Goal: Task Accomplishment & Management: Complete application form

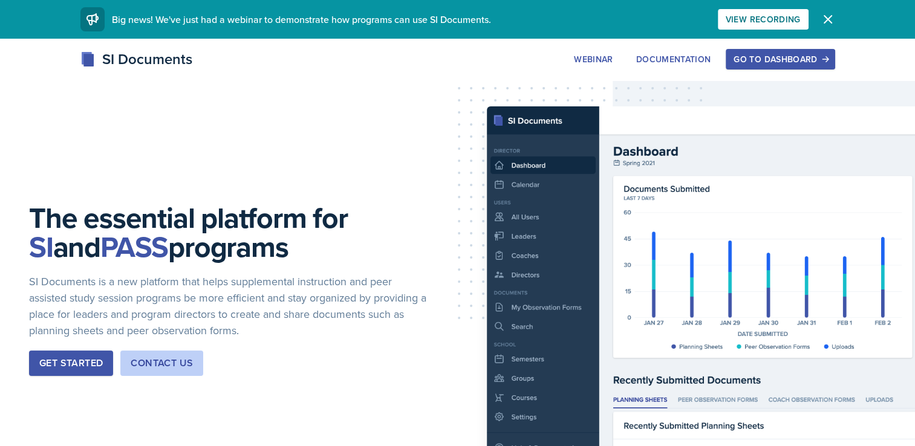
click at [784, 58] on div "Go to Dashboard" at bounding box center [779, 59] width 93 height 10
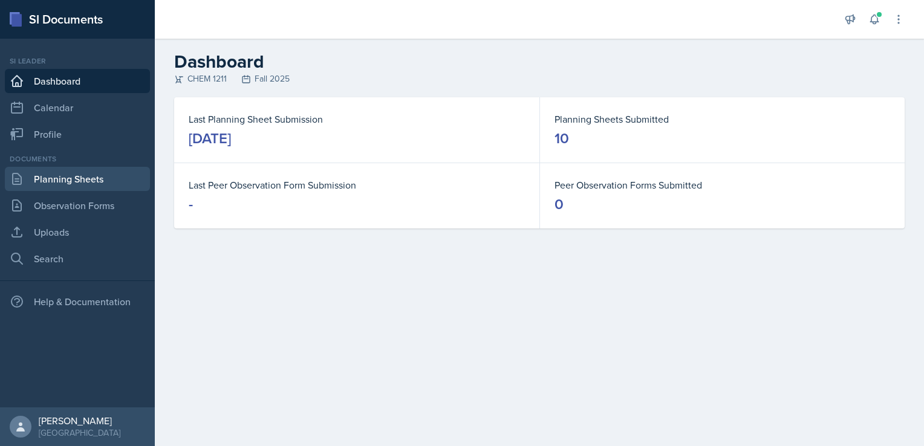
click at [91, 183] on link "Planning Sheets" at bounding box center [77, 179] width 145 height 24
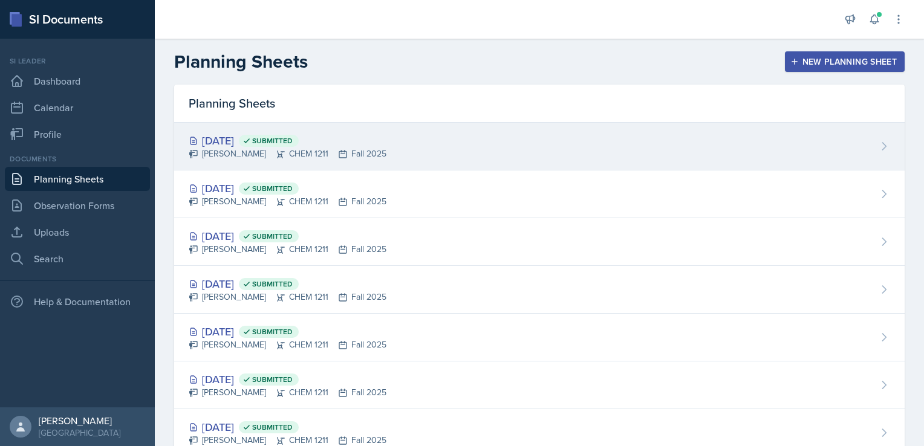
click at [303, 151] on div "[PERSON_NAME] CHEM 1211 Fall 2025" at bounding box center [288, 154] width 198 height 13
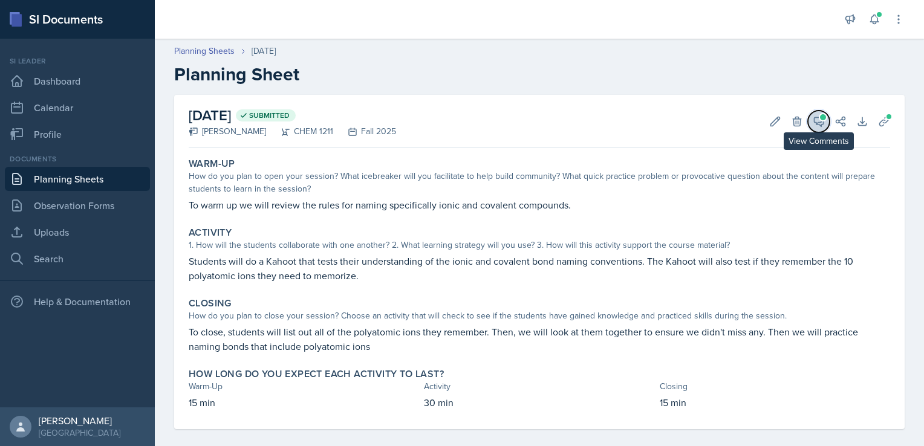
click at [820, 119] on span at bounding box center [823, 117] width 6 height 6
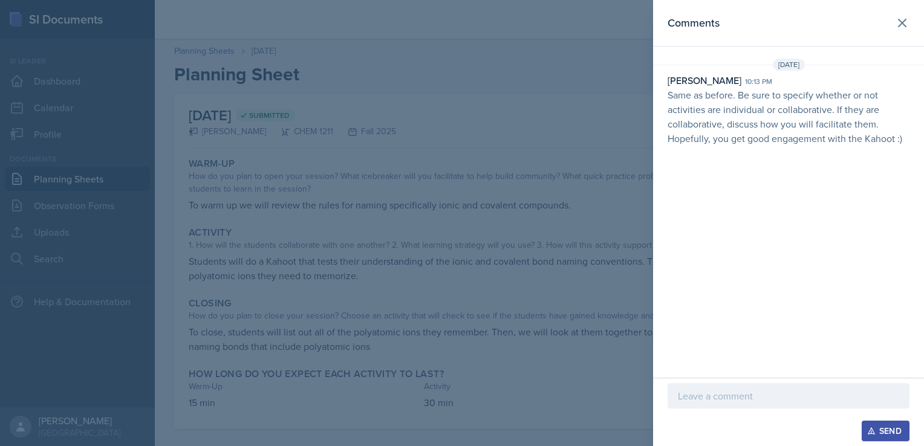
click at [722, 394] on p at bounding box center [788, 396] width 221 height 15
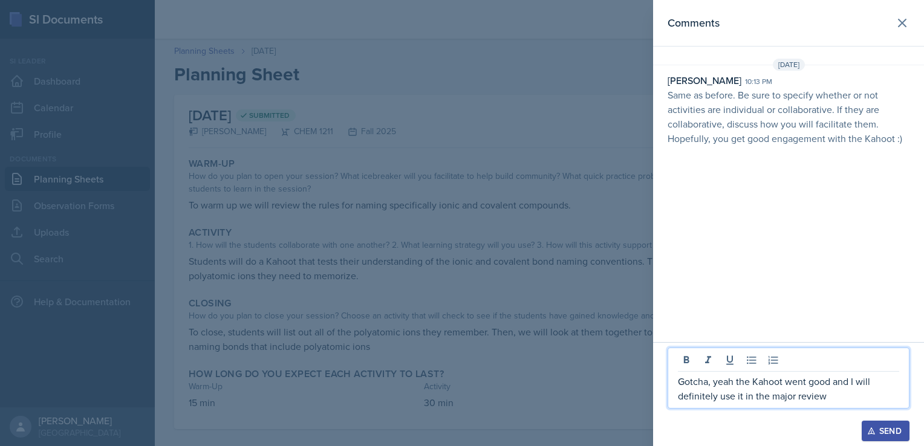
click at [874, 422] on button "Send" at bounding box center [886, 431] width 48 height 21
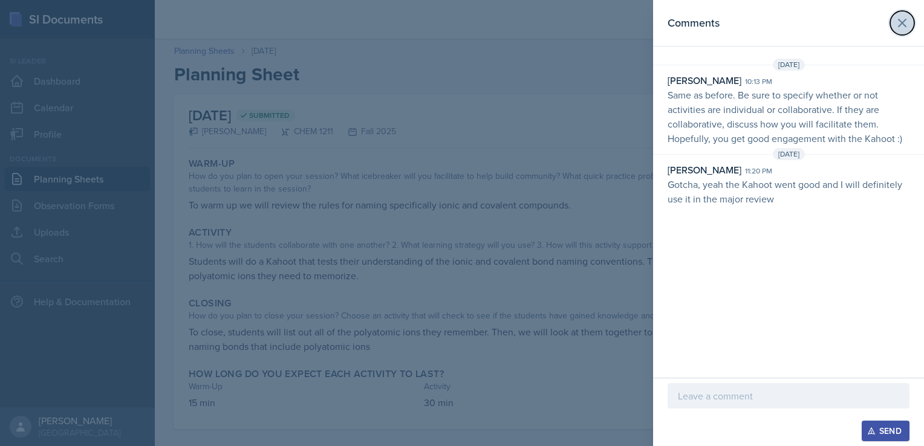
click at [902, 24] on icon at bounding box center [902, 23] width 15 height 15
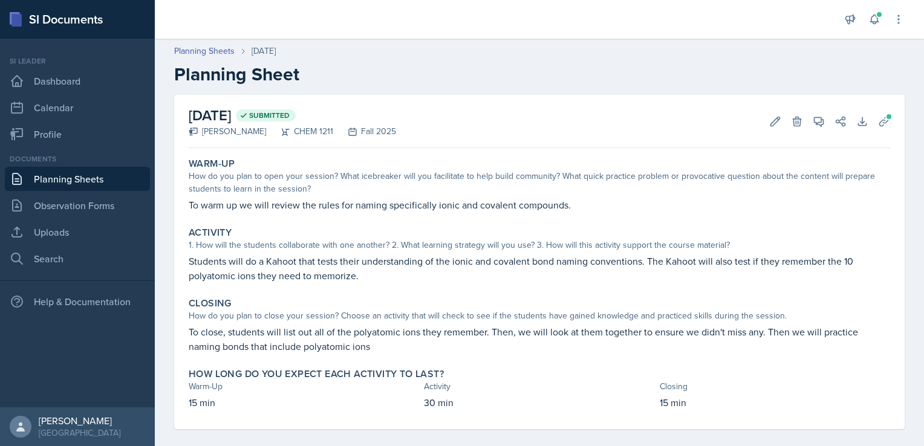
click at [87, 172] on link "Planning Sheets" at bounding box center [77, 179] width 145 height 24
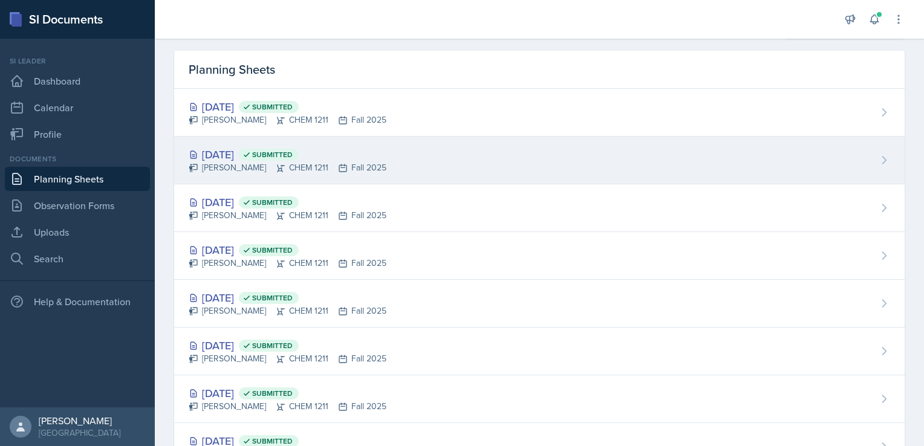
scroll to position [36, 0]
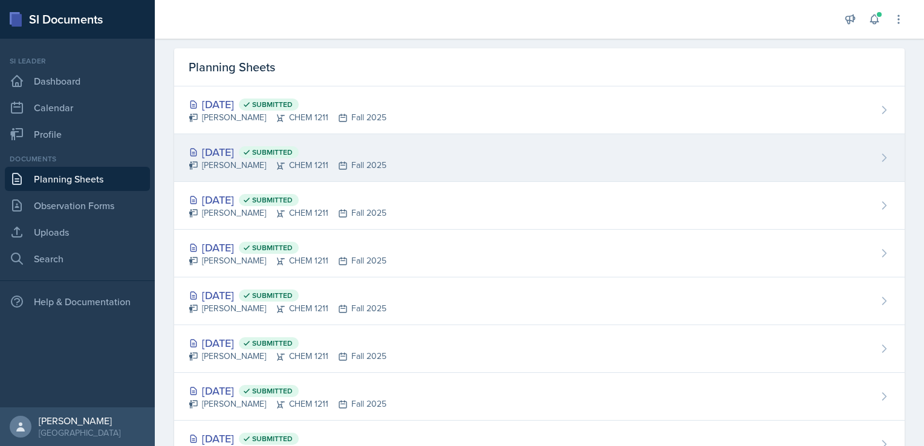
click at [315, 144] on div "[DATE] Submitted" at bounding box center [288, 152] width 198 height 16
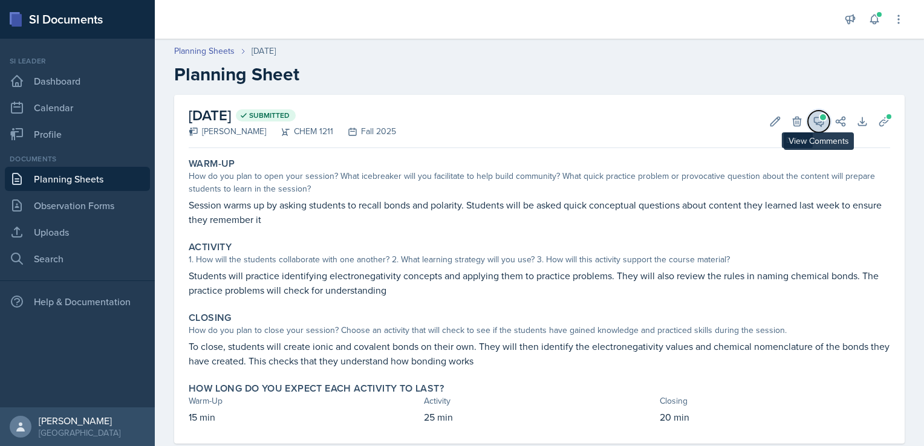
click at [808, 125] on button "View Comments" at bounding box center [819, 122] width 22 height 22
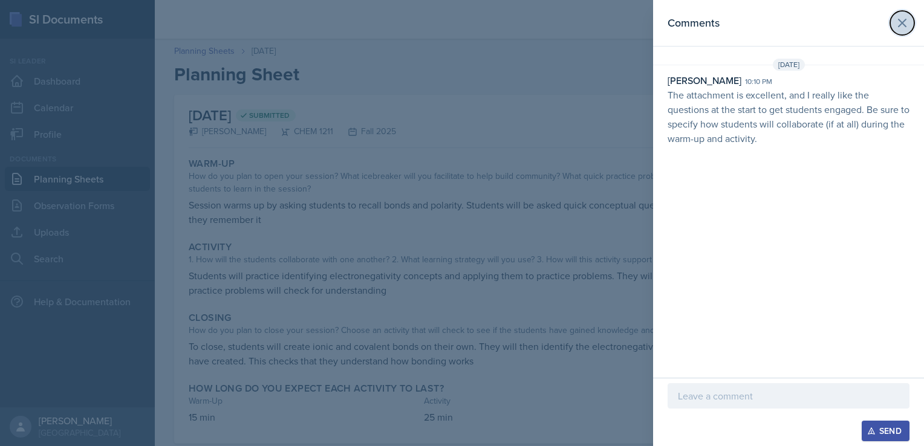
click at [901, 32] on button at bounding box center [902, 23] width 24 height 24
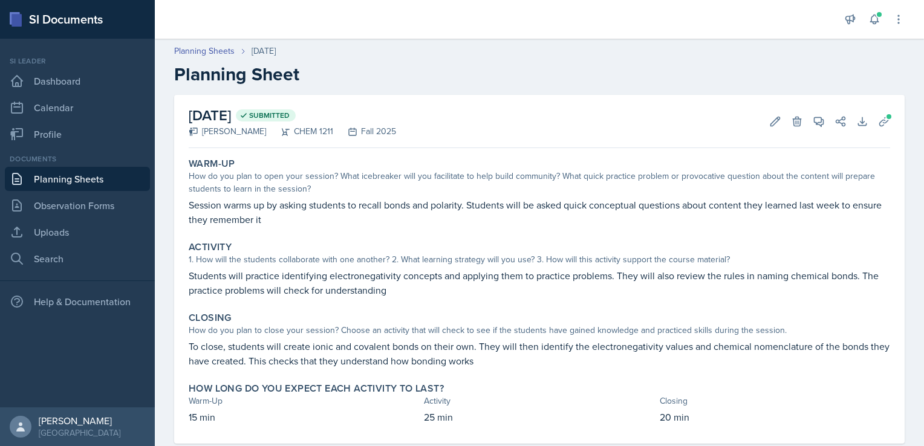
click at [67, 174] on link "Planning Sheets" at bounding box center [77, 179] width 145 height 24
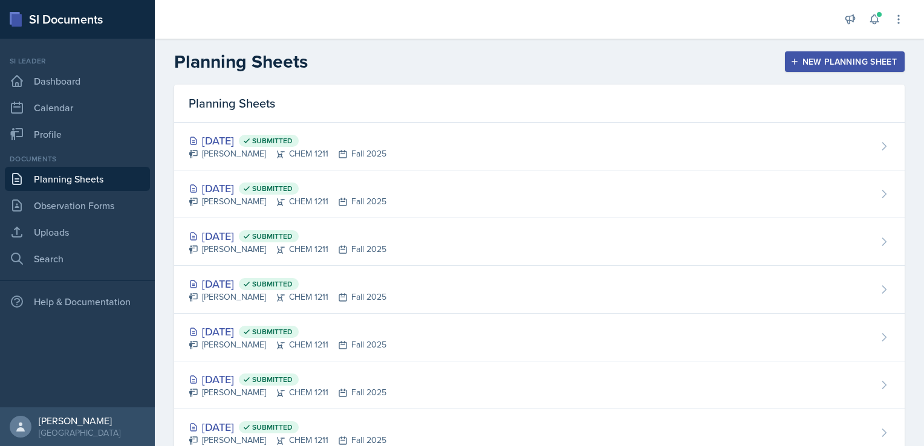
click at [816, 65] on div "New Planning Sheet" at bounding box center [845, 62] width 104 height 10
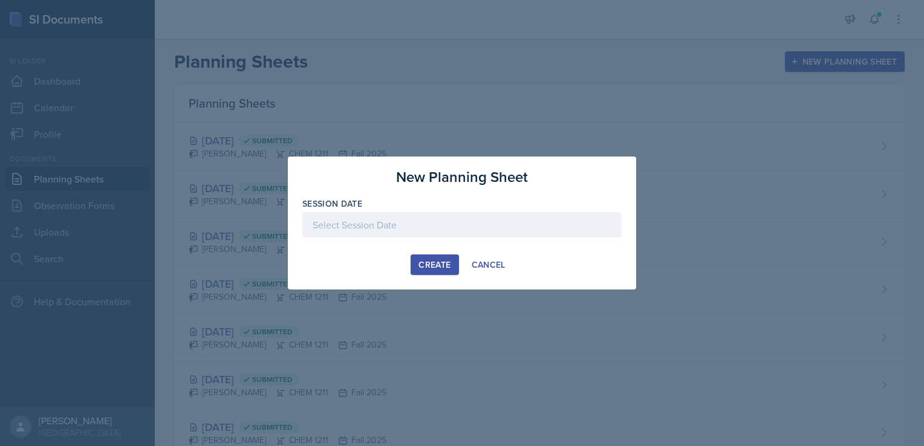
click at [459, 232] on div at bounding box center [461, 224] width 319 height 25
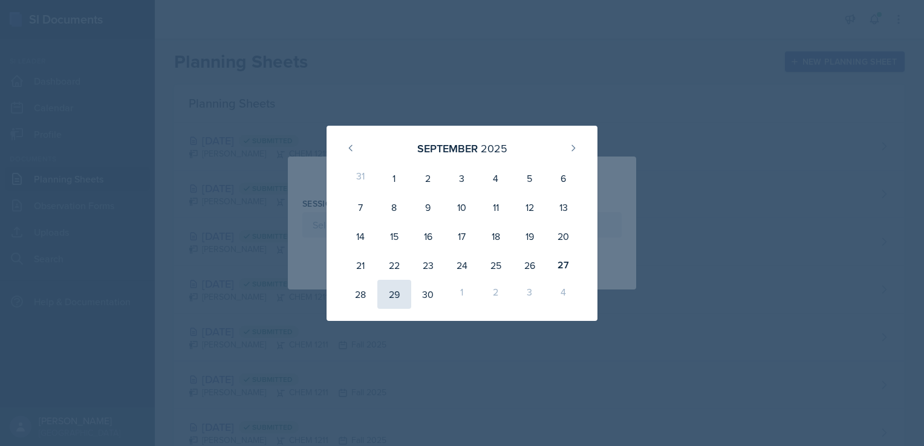
click at [394, 296] on div "29" at bounding box center [394, 294] width 34 height 29
type input "[DATE]"
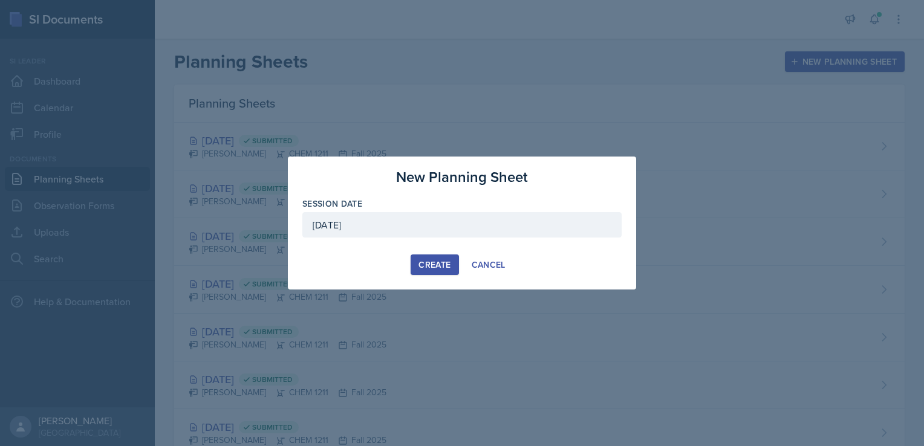
click at [421, 264] on div "Create" at bounding box center [434, 265] width 32 height 10
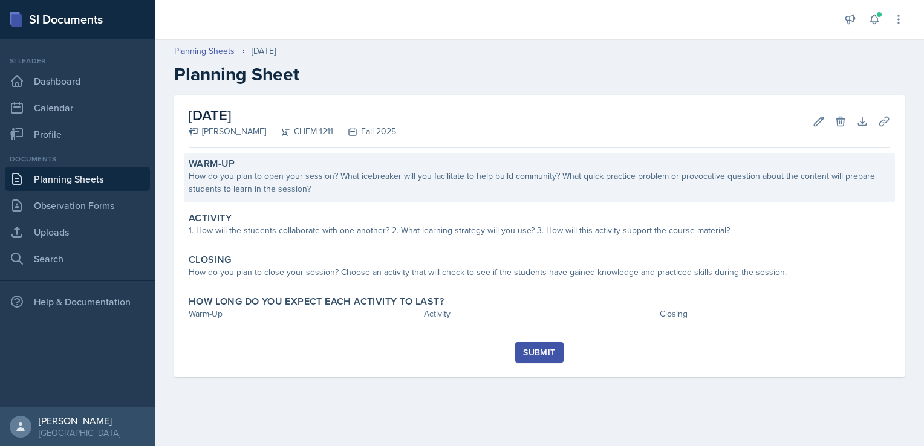
click at [385, 180] on div "How do you plan to open your session? What icebreaker will you facilitate to he…" at bounding box center [539, 182] width 701 height 25
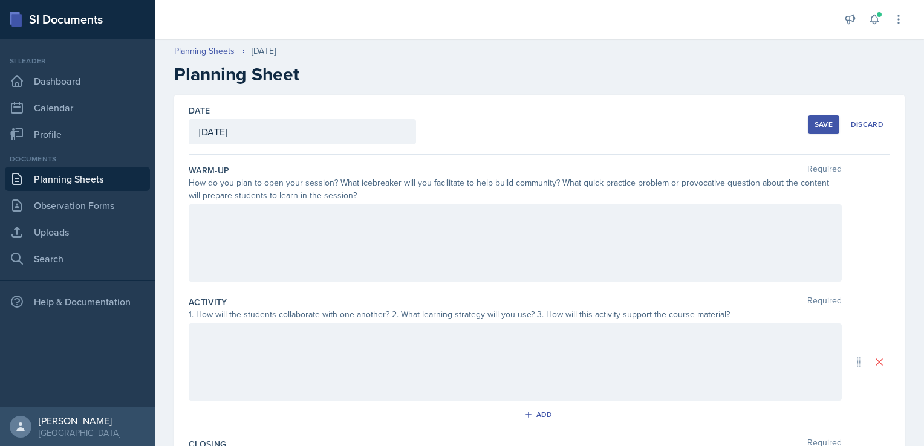
click at [317, 229] on div at bounding box center [515, 242] width 653 height 77
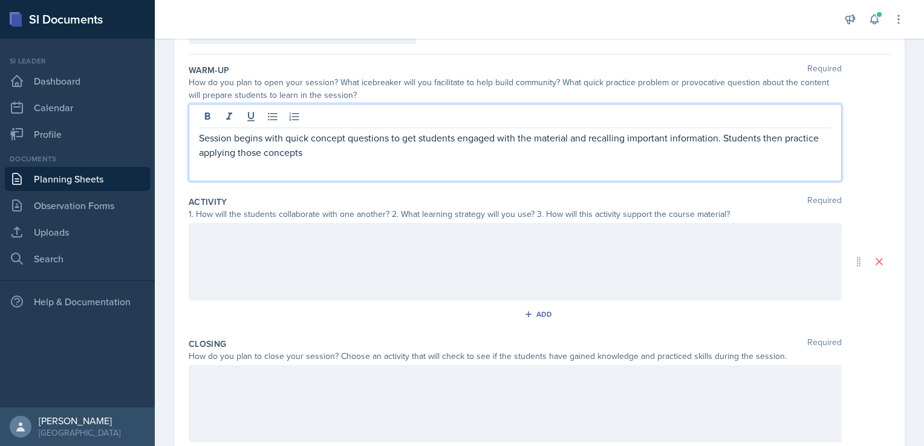
scroll to position [102, 0]
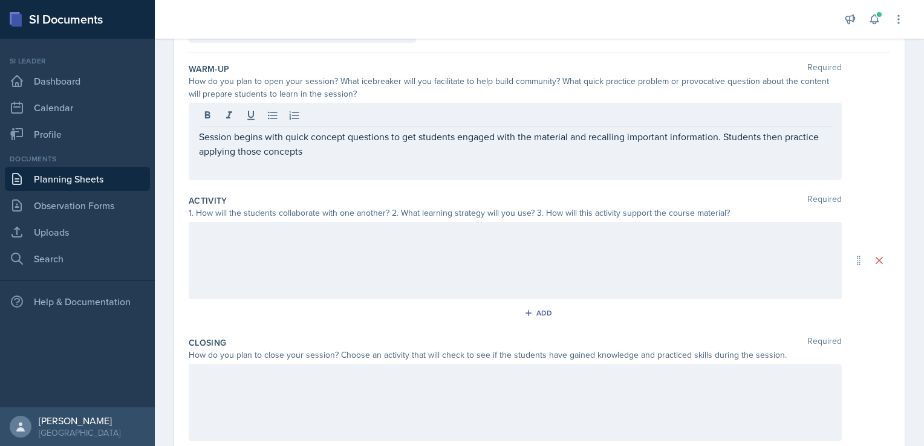
click at [478, 242] on div at bounding box center [515, 260] width 653 height 77
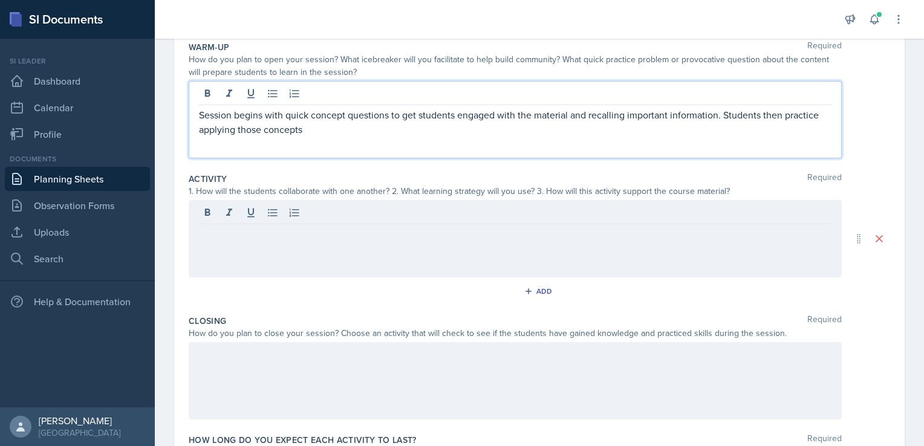
click at [389, 93] on div "Session begins with quick concept questions to get students engaged with the ma…" at bounding box center [515, 119] width 653 height 77
click at [385, 229] on div at bounding box center [515, 238] width 653 height 77
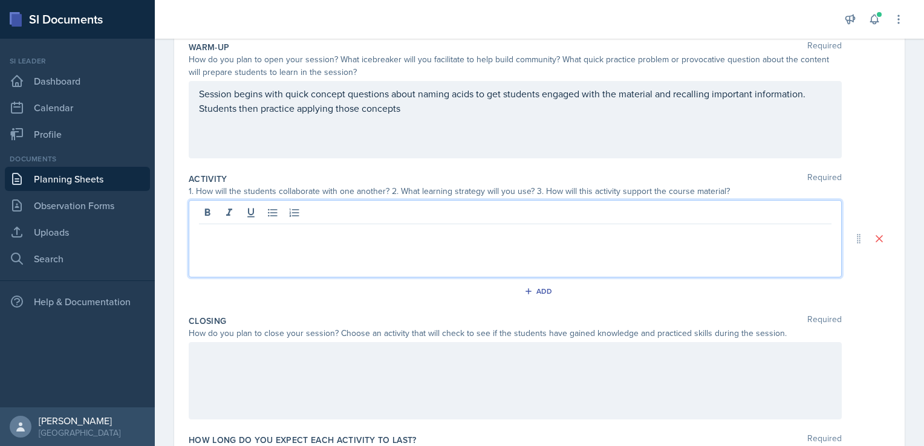
scroll to position [145, 0]
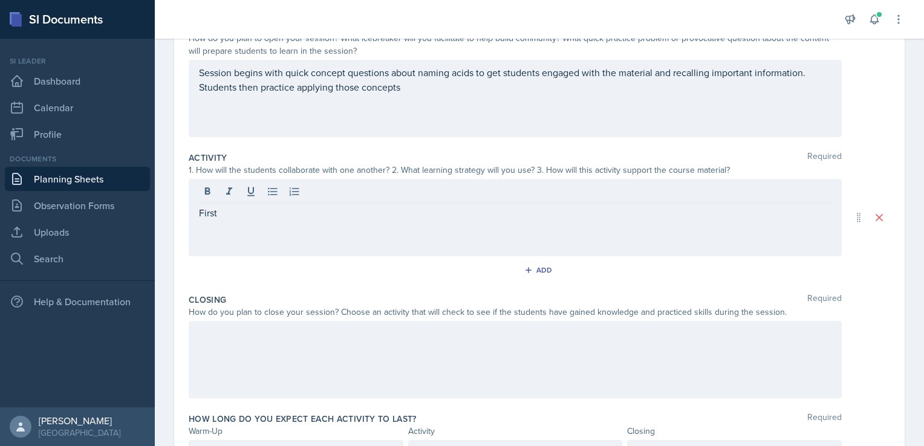
drag, startPoint x: 489, startPoint y: 277, endPoint x: 414, endPoint y: 168, distance: 132.2
click at [414, 168] on div "1. How will the students collaborate with one another? 2. What learning strateg…" at bounding box center [515, 170] width 653 height 13
click at [285, 205] on div "First" at bounding box center [515, 217] width 653 height 77
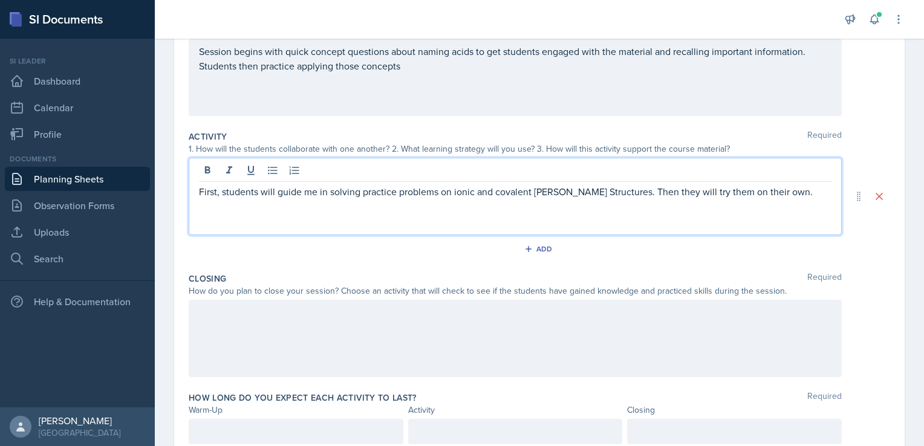
click at [627, 190] on p "First, students will guide me in solving practice problems on ionic and covalen…" at bounding box center [515, 191] width 632 height 15
click at [784, 192] on p "First, students will guide me in solving practice problems on ionic and covalen…" at bounding box center [515, 191] width 632 height 15
click at [609, 195] on p "First, students will guide me in solving practice problems on ionic and covalen…" at bounding box center [515, 198] width 632 height 29
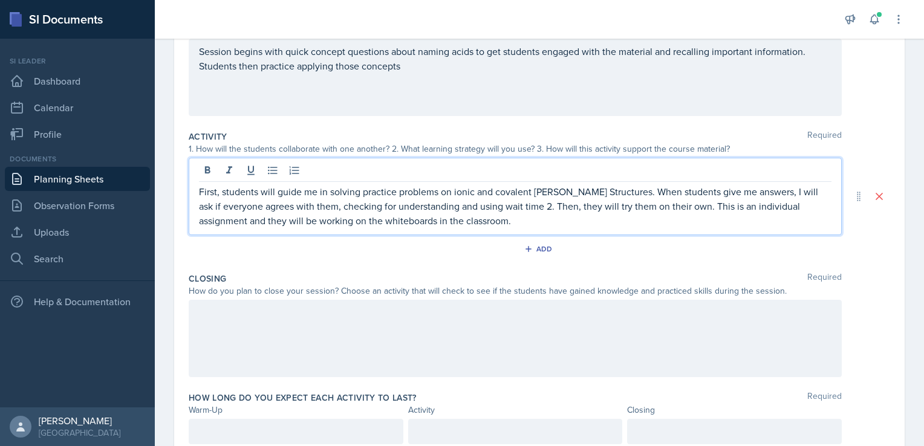
click at [622, 205] on p "First, students will guide me in solving practice problems on ionic and covalen…" at bounding box center [515, 206] width 632 height 44
click at [629, 207] on p "First, students will guide me in solving practice problems on ionic and covalen…" at bounding box center [515, 206] width 632 height 44
click at [638, 224] on p "First, students will guide me in solving practice problems on ionic and covalen…" at bounding box center [515, 206] width 632 height 44
click at [531, 244] on div "Add" at bounding box center [540, 249] width 26 height 10
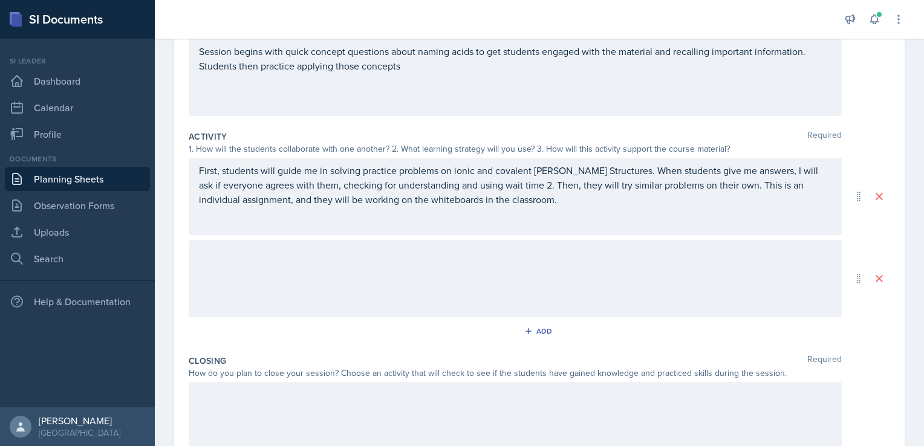
click at [271, 277] on div at bounding box center [515, 278] width 653 height 77
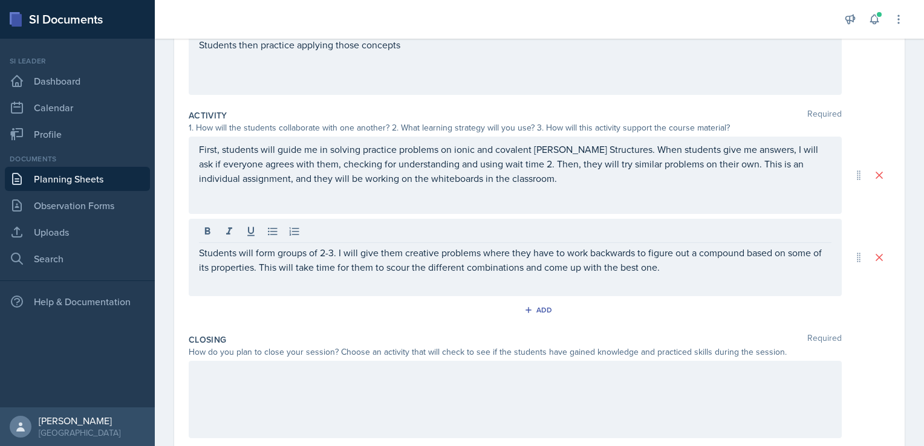
click at [481, 391] on div at bounding box center [515, 399] width 653 height 77
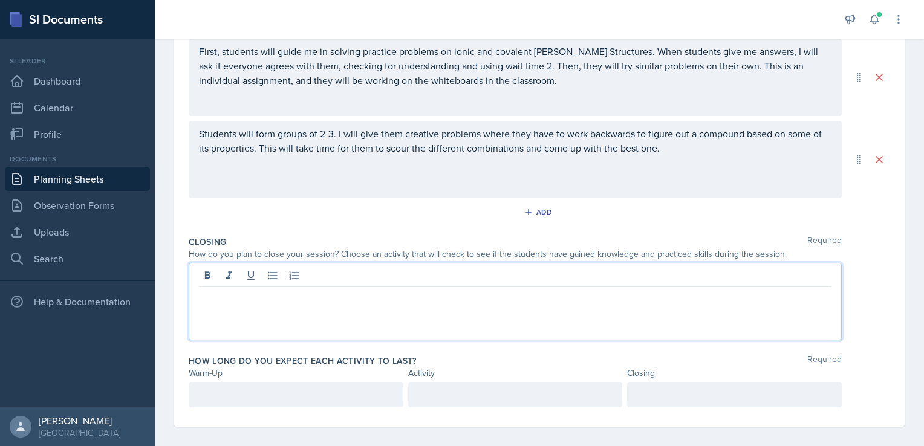
scroll to position [293, 0]
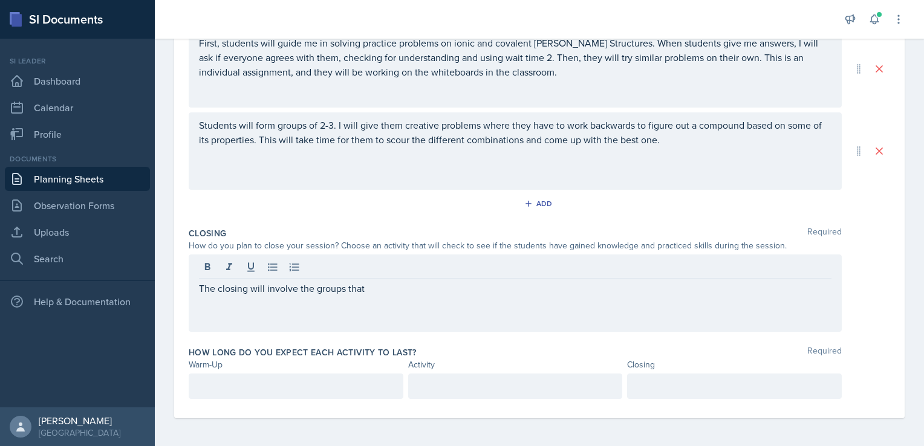
click at [198, 122] on div "Students will form groups of 2-3. I will give them creative problems where they…" at bounding box center [515, 150] width 653 height 77
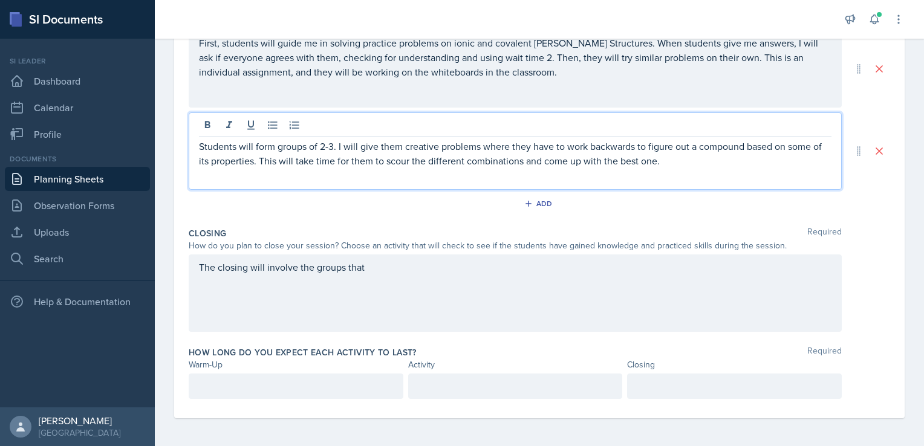
click at [331, 149] on p "Students will form groups of 2-3. I will give them creative problems where they…" at bounding box center [515, 153] width 632 height 29
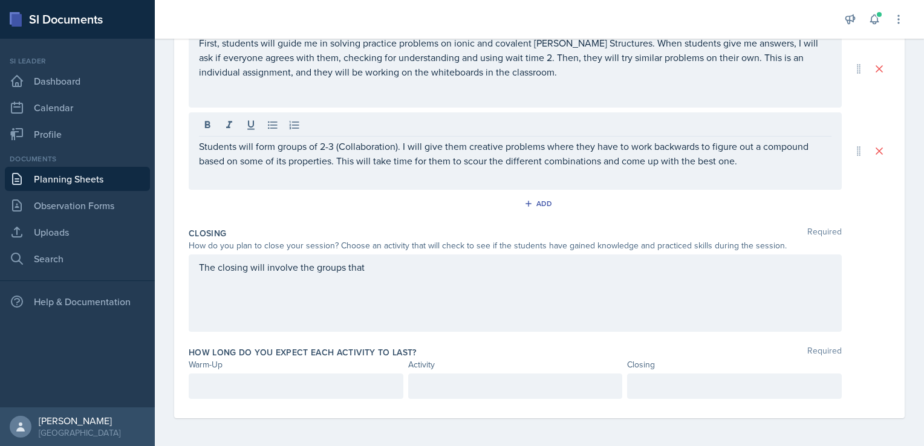
click at [474, 282] on div "The closing will involve the groups that" at bounding box center [515, 293] width 653 height 77
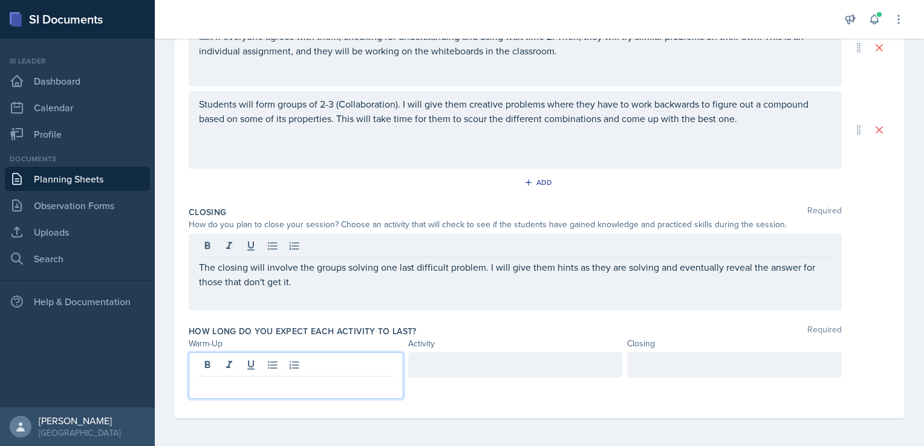
click at [341, 390] on p at bounding box center [296, 386] width 194 height 15
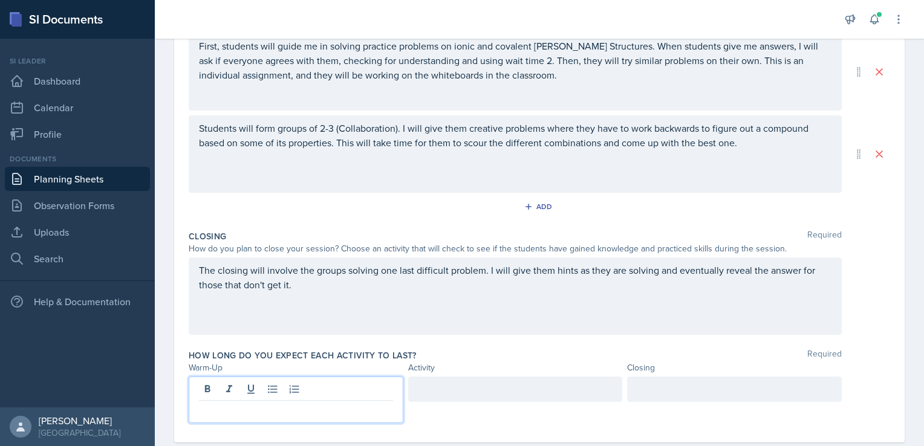
scroll to position [290, 0]
click at [683, 401] on div at bounding box center [734, 400] width 215 height 47
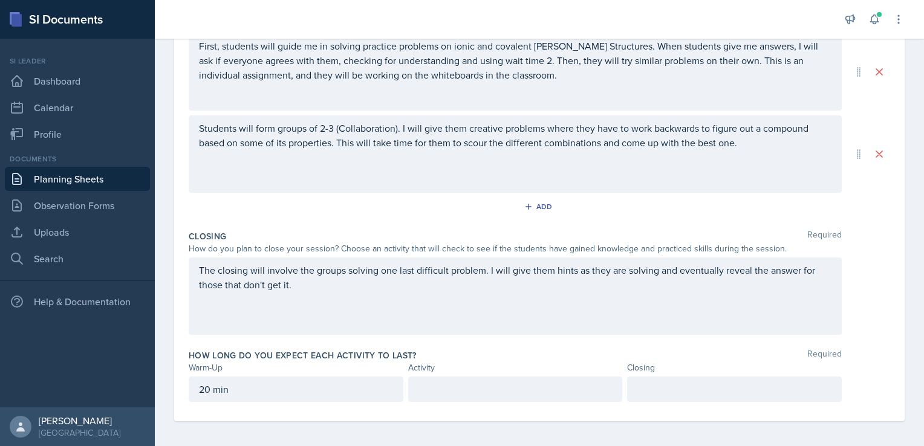
click at [694, 382] on div at bounding box center [734, 389] width 215 height 25
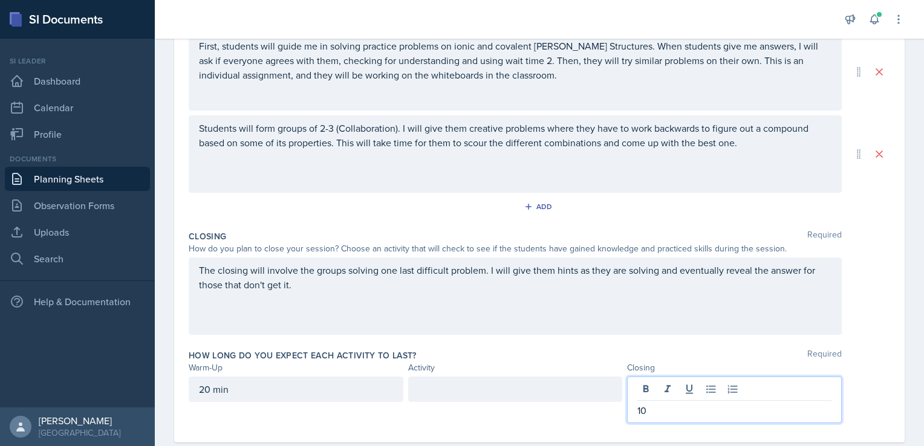
click at [697, 408] on p "10" at bounding box center [734, 410] width 194 height 15
click at [532, 395] on div at bounding box center [515, 389] width 215 height 25
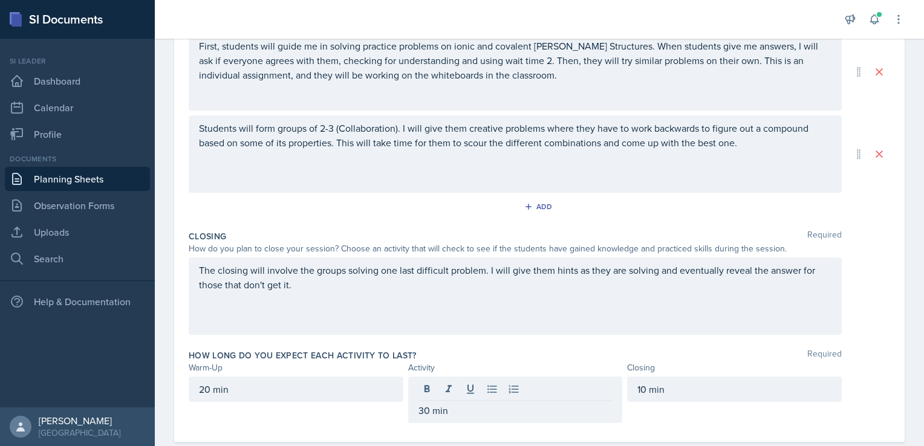
click at [617, 340] on div "Closing Required How do you plan to close your session? Choose an activity that…" at bounding box center [539, 285] width 701 height 119
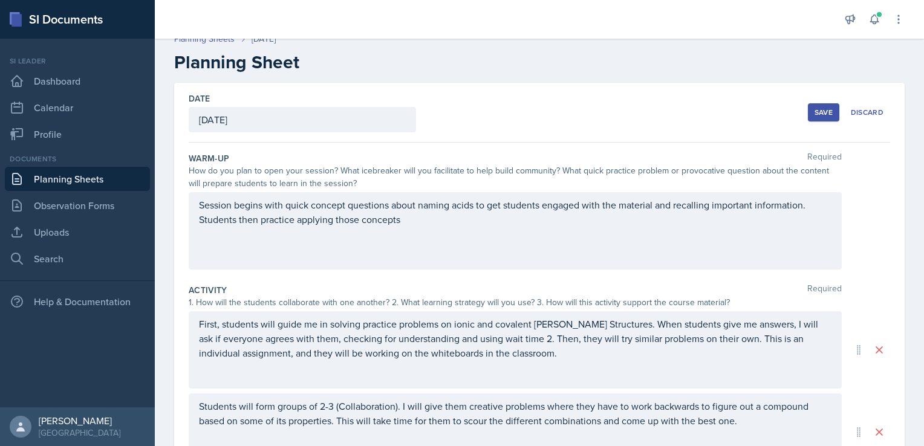
scroll to position [7, 0]
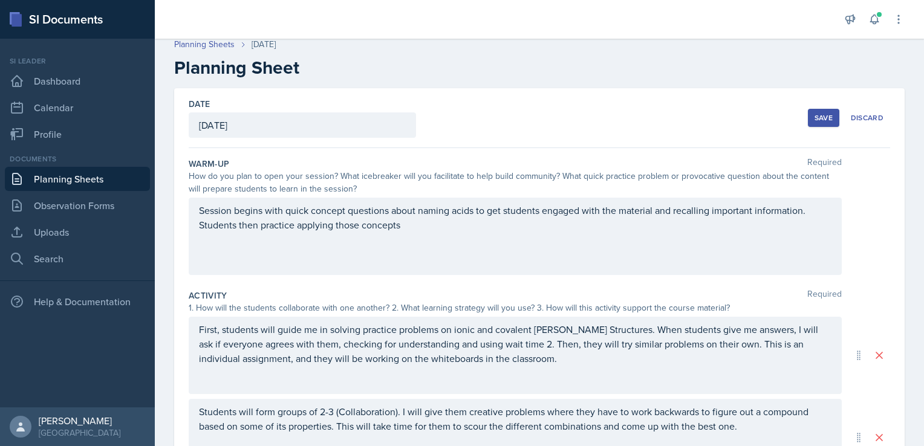
click at [814, 117] on div "Save" at bounding box center [823, 118] width 18 height 10
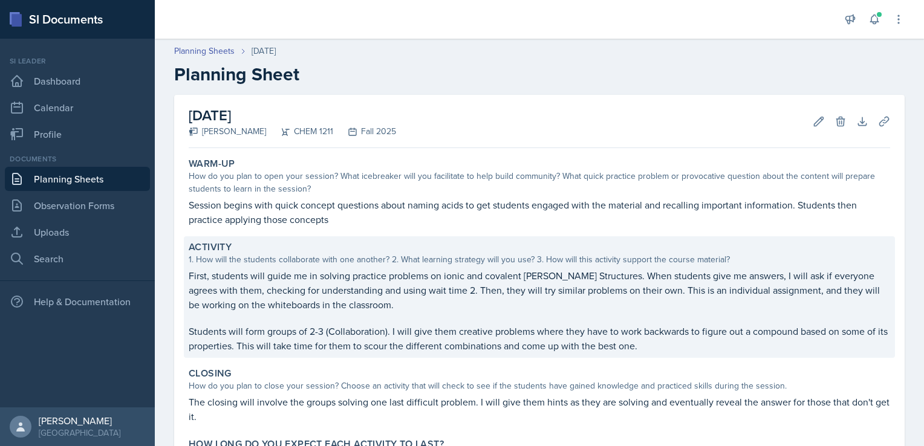
scroll to position [0, 0]
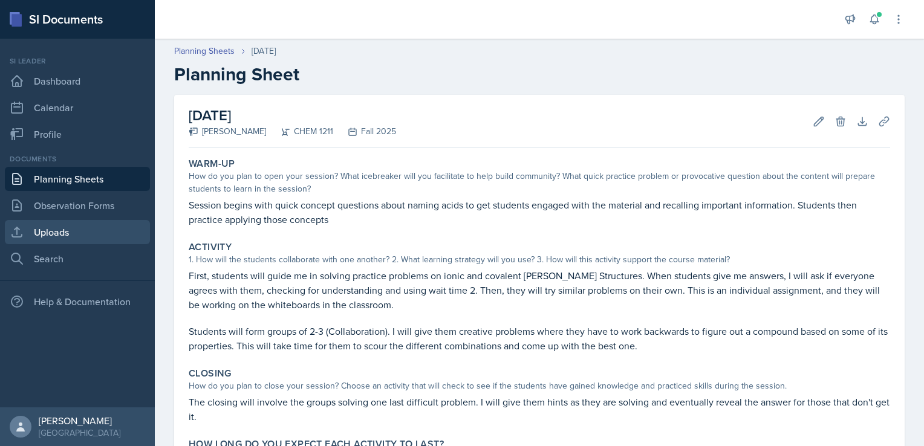
click at [63, 225] on link "Uploads" at bounding box center [77, 232] width 145 height 24
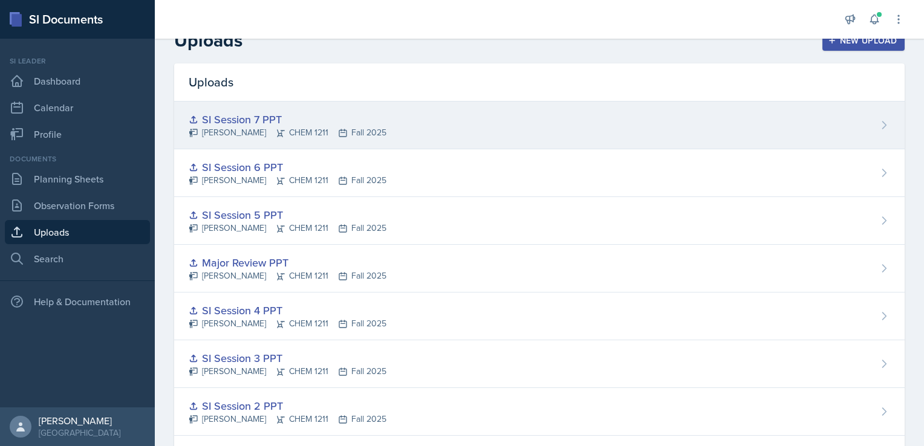
scroll to position [22, 0]
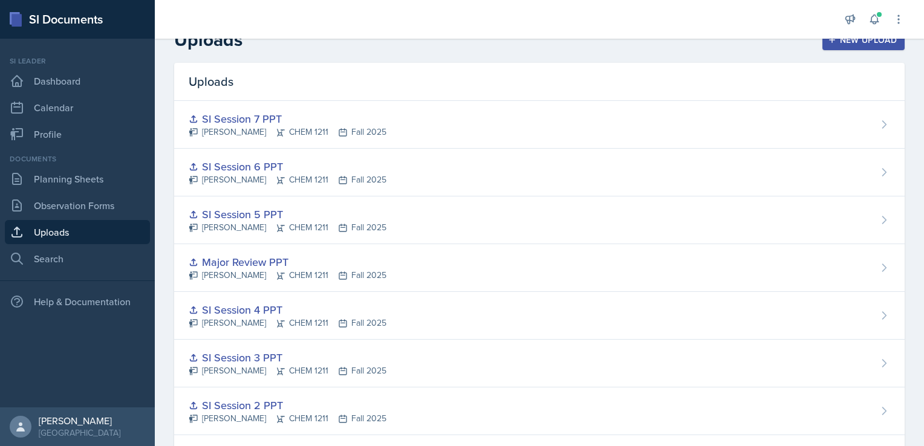
click at [857, 40] on div "New Upload" at bounding box center [863, 40] width 67 height 10
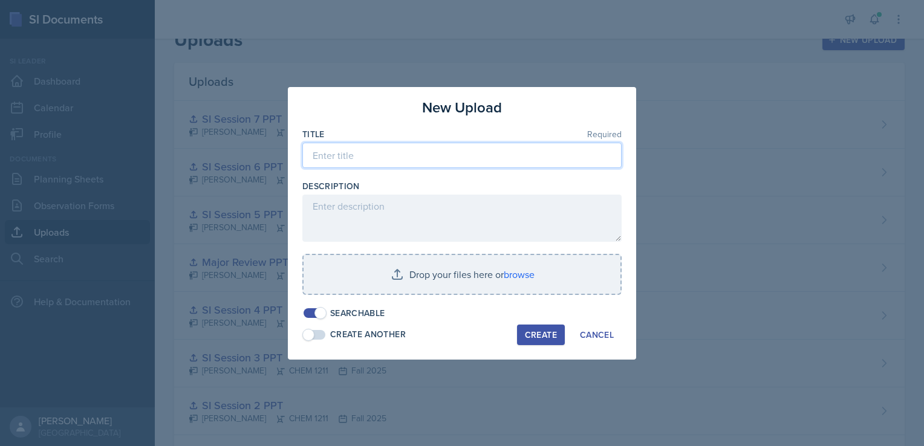
click at [432, 162] on input at bounding box center [461, 155] width 319 height 25
type input "SI Session 8 PPT"
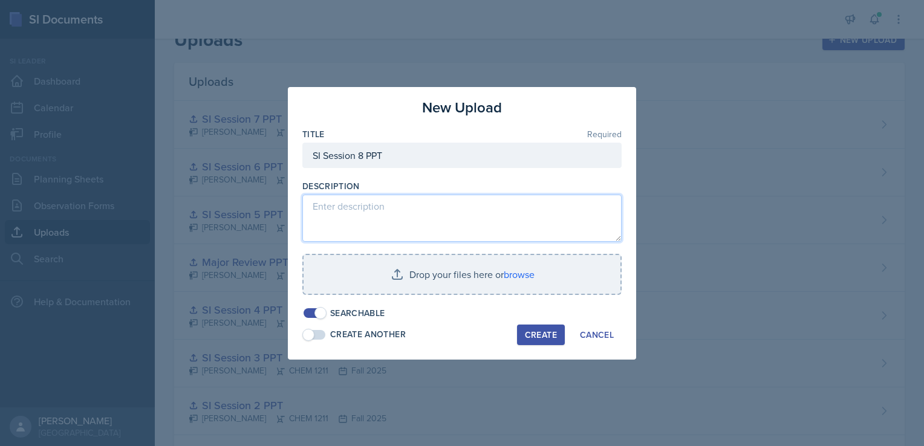
click at [400, 223] on textarea at bounding box center [461, 218] width 319 height 47
type textarea "{"
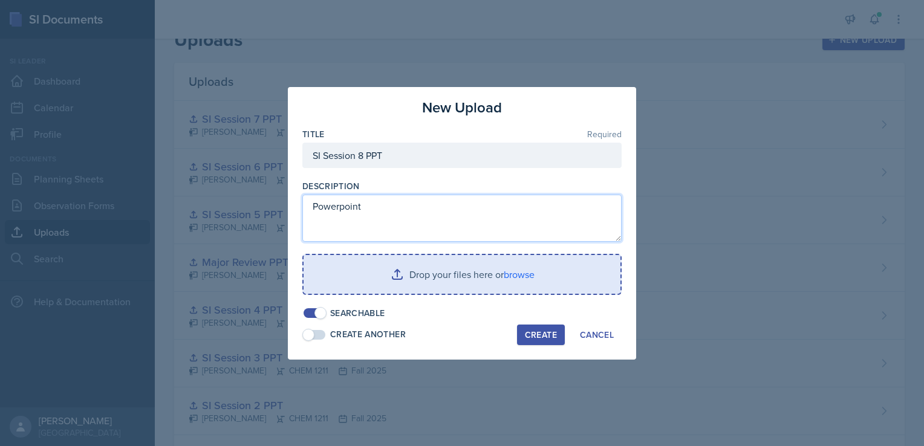
type textarea "Powerpoint"
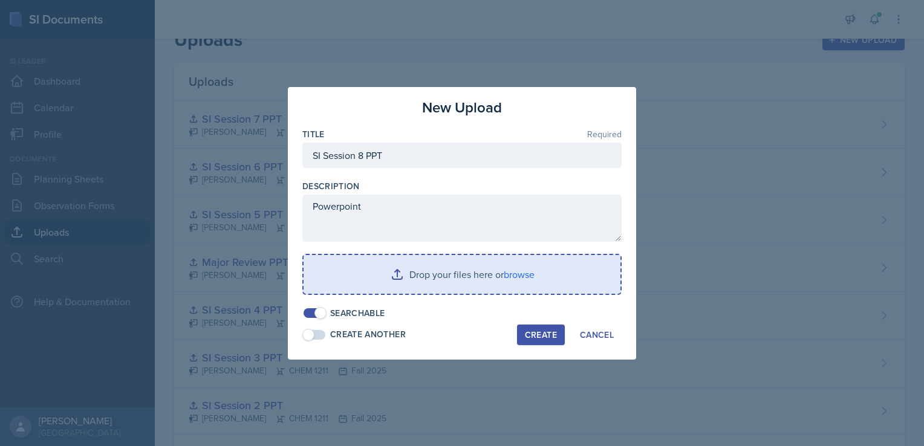
click at [501, 278] on input "file" at bounding box center [462, 274] width 317 height 39
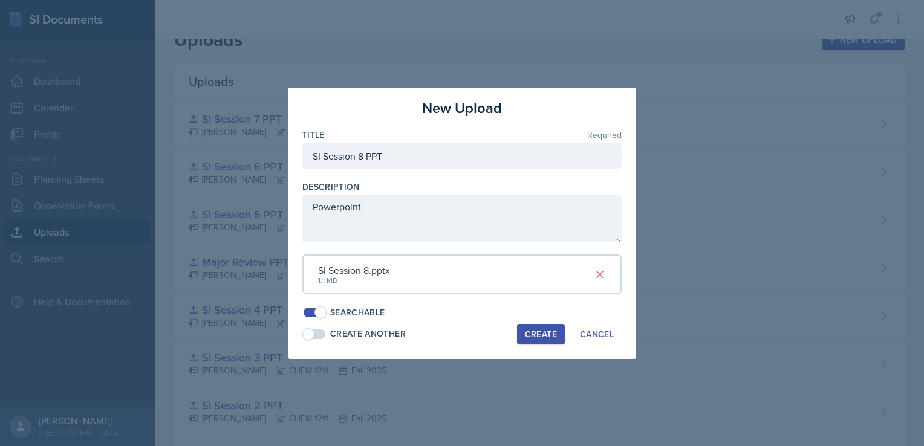
click at [538, 333] on div "Create" at bounding box center [541, 335] width 32 height 10
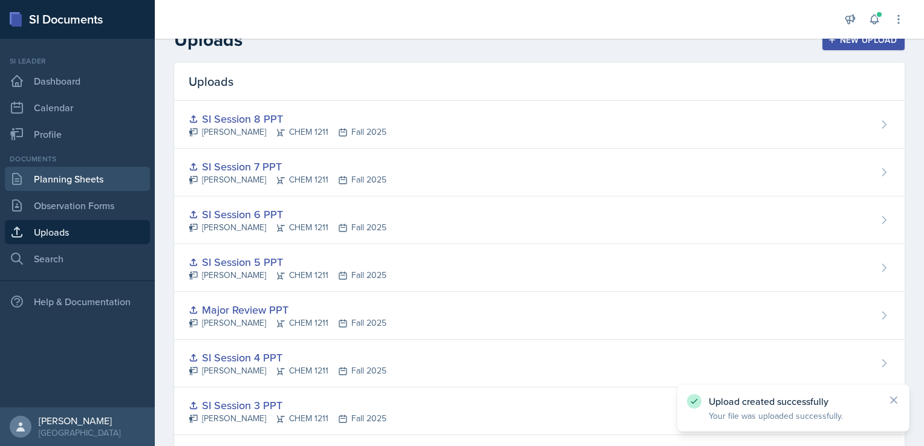
click at [106, 169] on link "Planning Sheets" at bounding box center [77, 179] width 145 height 24
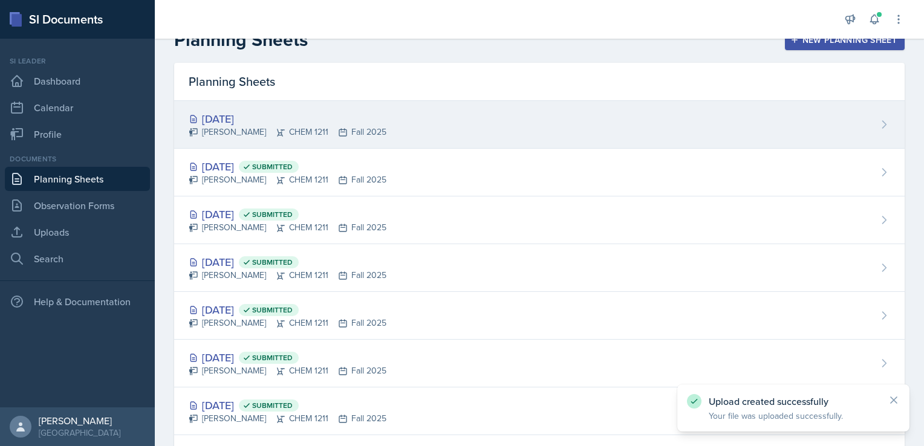
click at [411, 125] on div "[DATE] [PERSON_NAME] CHEM 1211 Fall 2025" at bounding box center [539, 125] width 730 height 48
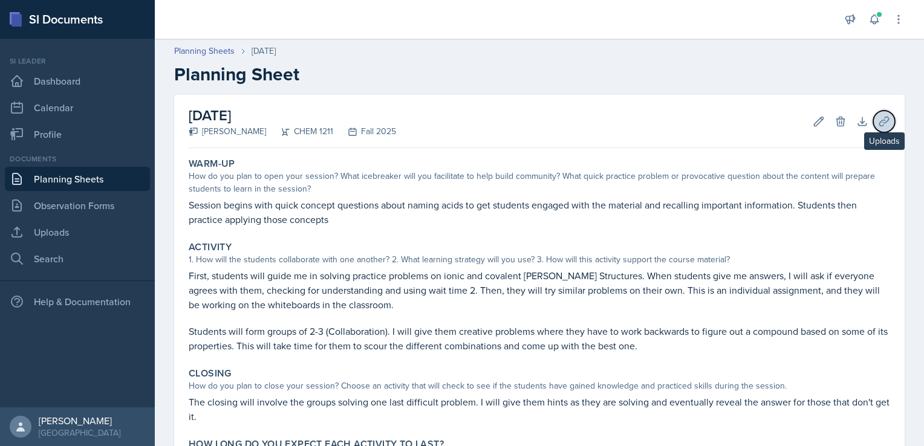
click at [873, 122] on button "Uploads" at bounding box center [884, 122] width 22 height 22
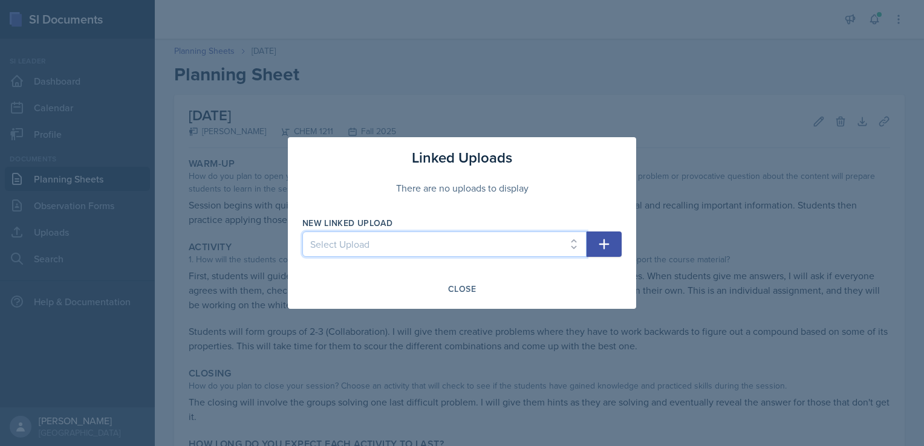
click at [506, 238] on select "Select Upload SI Session 1 PPT SI Session 2 PPT SI Session 3 PPT SI Session 4 P…" at bounding box center [444, 244] width 284 height 25
select select "2e4e9bac-ff19-458d-8713-50339fa6085b"
click at [302, 232] on select "Select Upload SI Session 1 PPT SI Session 2 PPT SI Session 3 PPT SI Session 4 P…" at bounding box center [444, 244] width 284 height 25
click at [594, 238] on button "button" at bounding box center [603, 244] width 35 height 25
select select
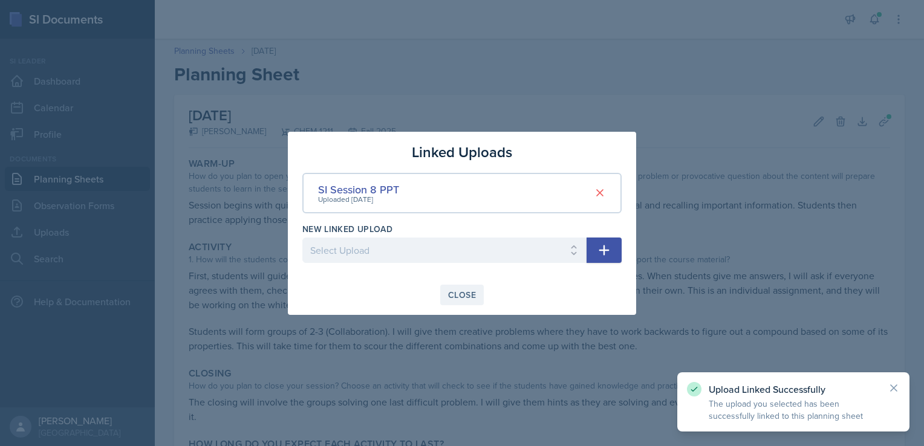
click at [448, 296] on div "Close" at bounding box center [462, 295] width 28 height 10
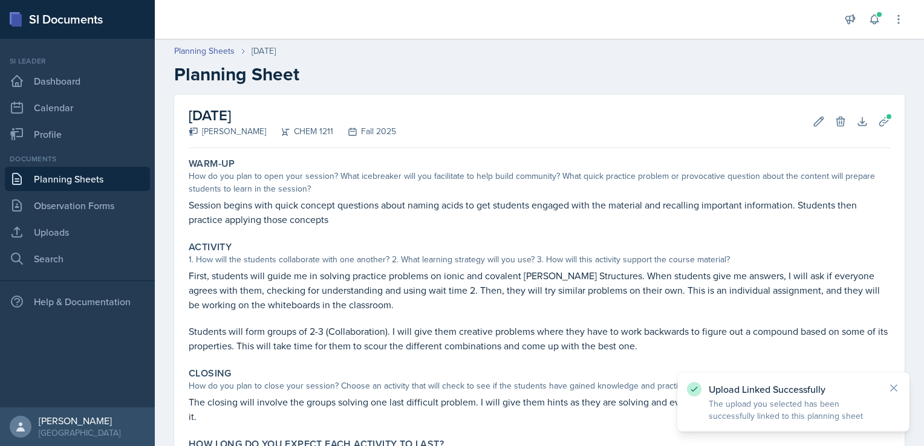
scroll to position [116, 0]
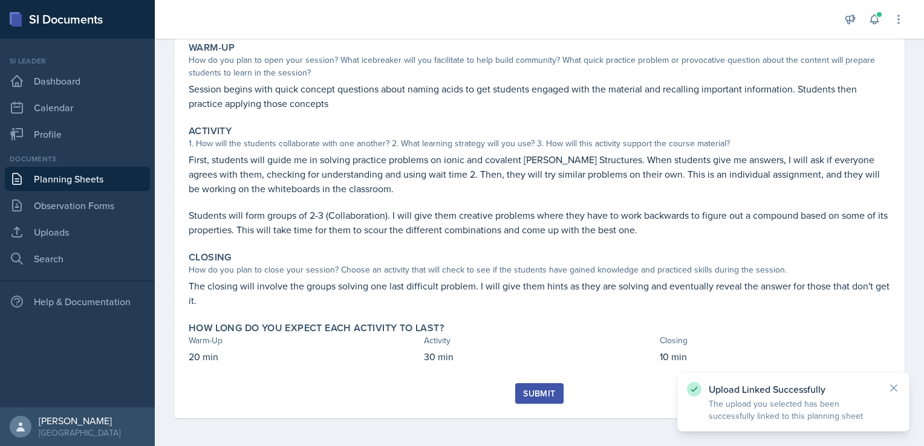
click at [528, 395] on div "Submit" at bounding box center [539, 394] width 32 height 10
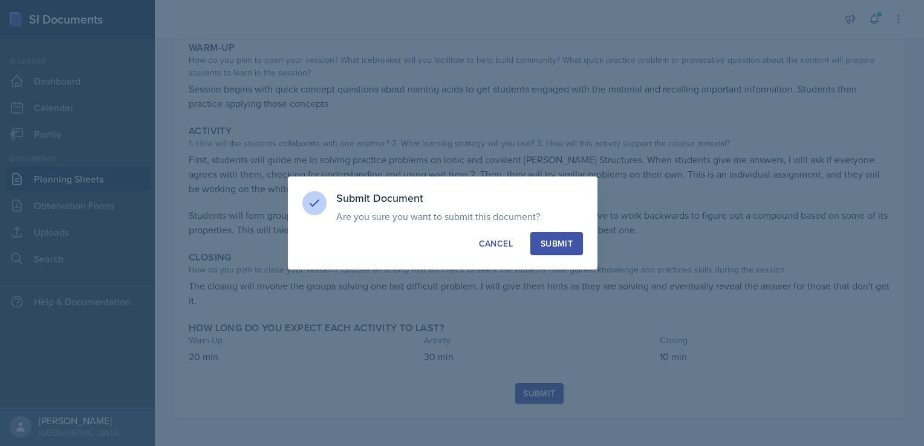
click at [562, 245] on div "Submit" at bounding box center [557, 244] width 32 height 12
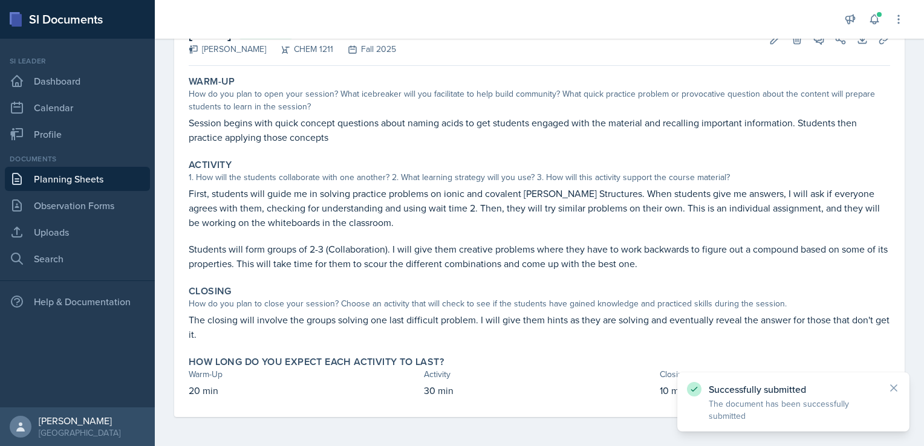
scroll to position [82, 0]
